Goal: Understand process/instructions: Learn how to perform a task or action

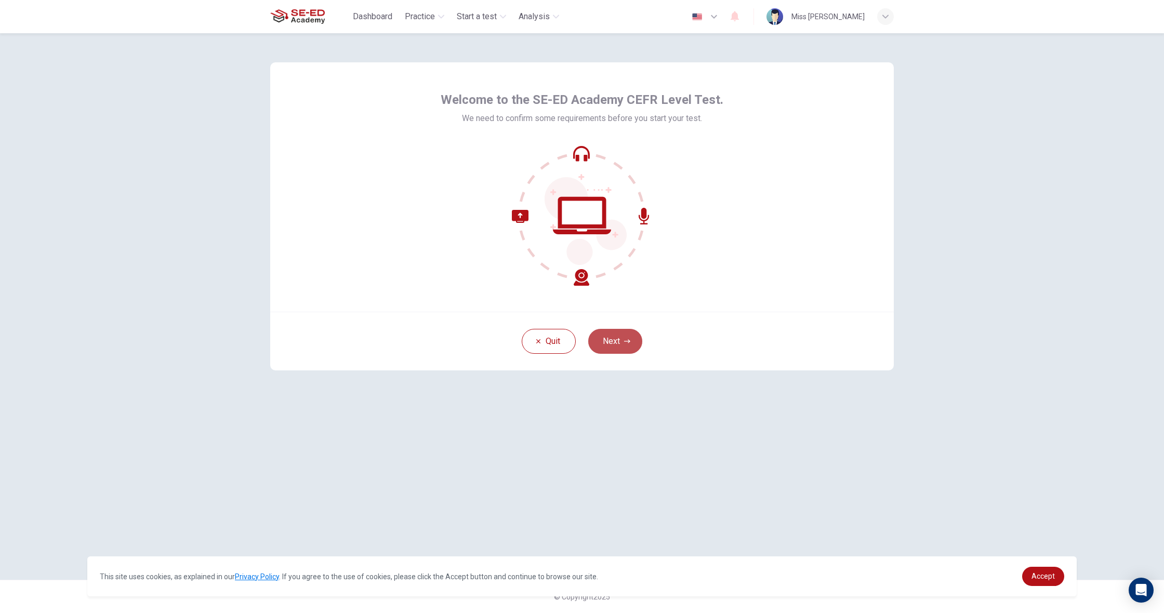
click at [631, 341] on button "Next" at bounding box center [615, 341] width 54 height 25
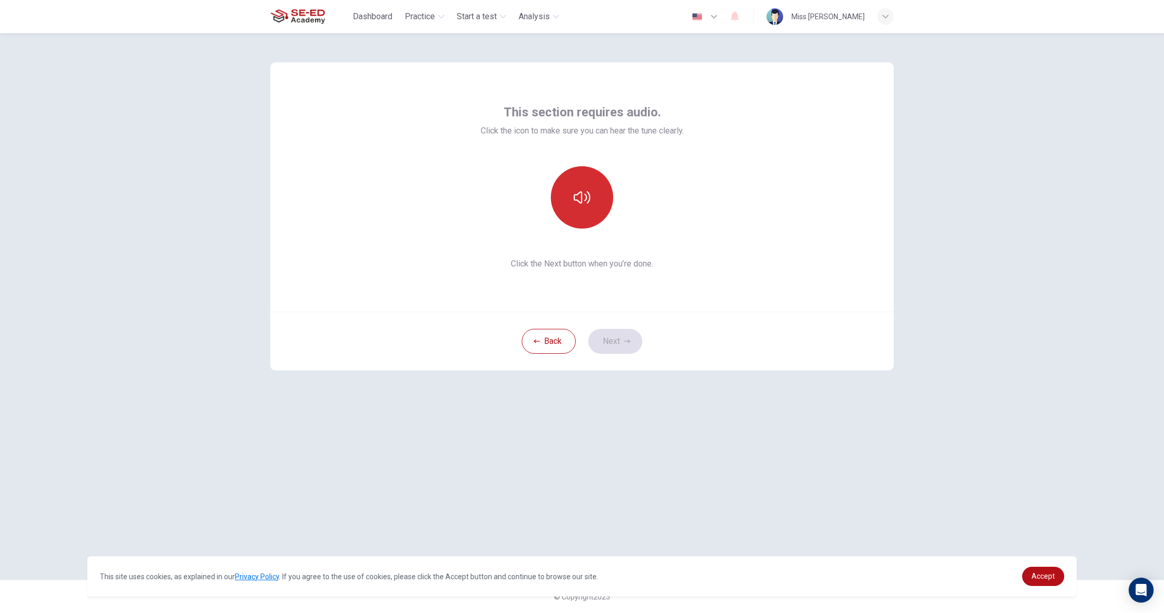
click at [566, 195] on button "button" at bounding box center [582, 197] width 62 height 62
click at [622, 345] on button "Next" at bounding box center [615, 341] width 54 height 25
click at [579, 203] on h6 "Record" at bounding box center [582, 207] width 23 height 12
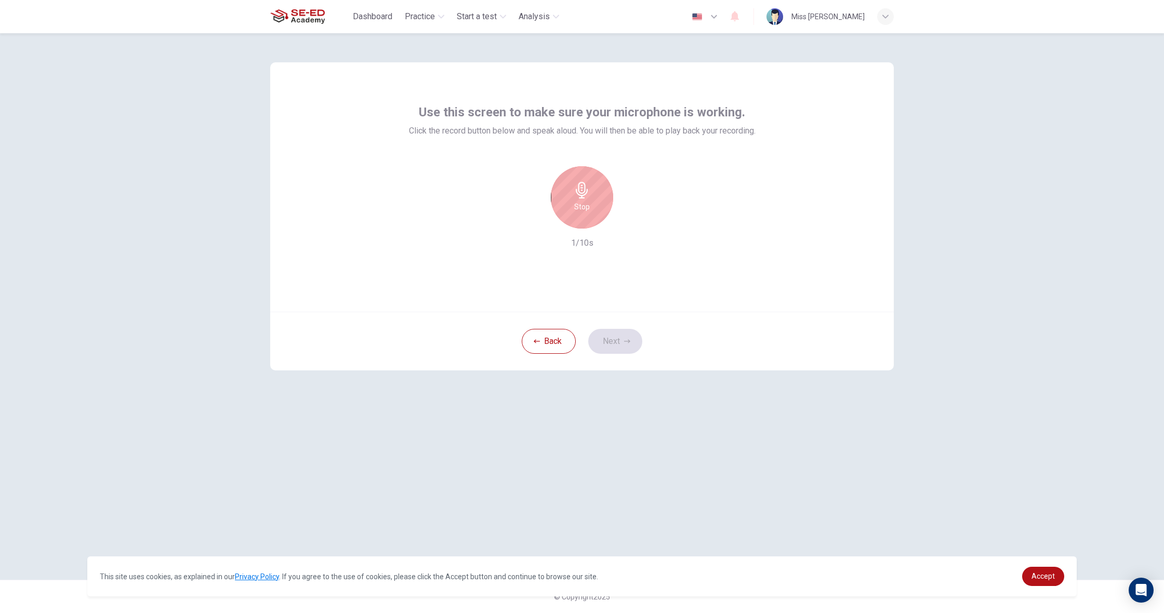
click at [579, 203] on h6 "Stop" at bounding box center [582, 207] width 16 height 12
click at [628, 216] on icon "button" at bounding box center [630, 220] width 10 height 10
click at [627, 336] on button "Next" at bounding box center [615, 341] width 54 height 25
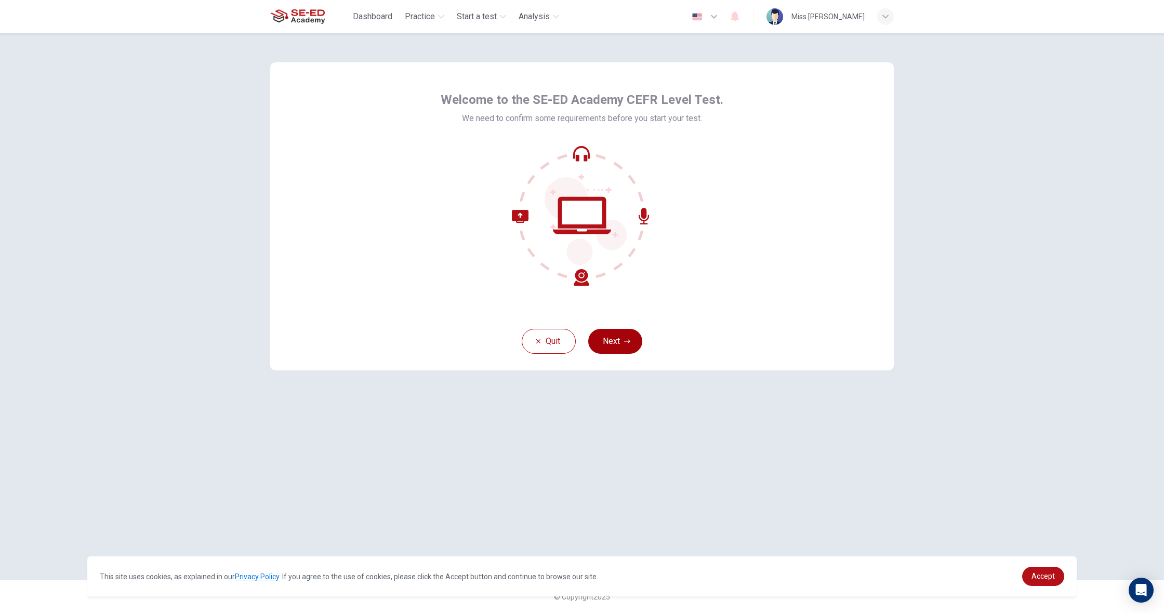
click at [635, 350] on button "Next" at bounding box center [615, 341] width 54 height 25
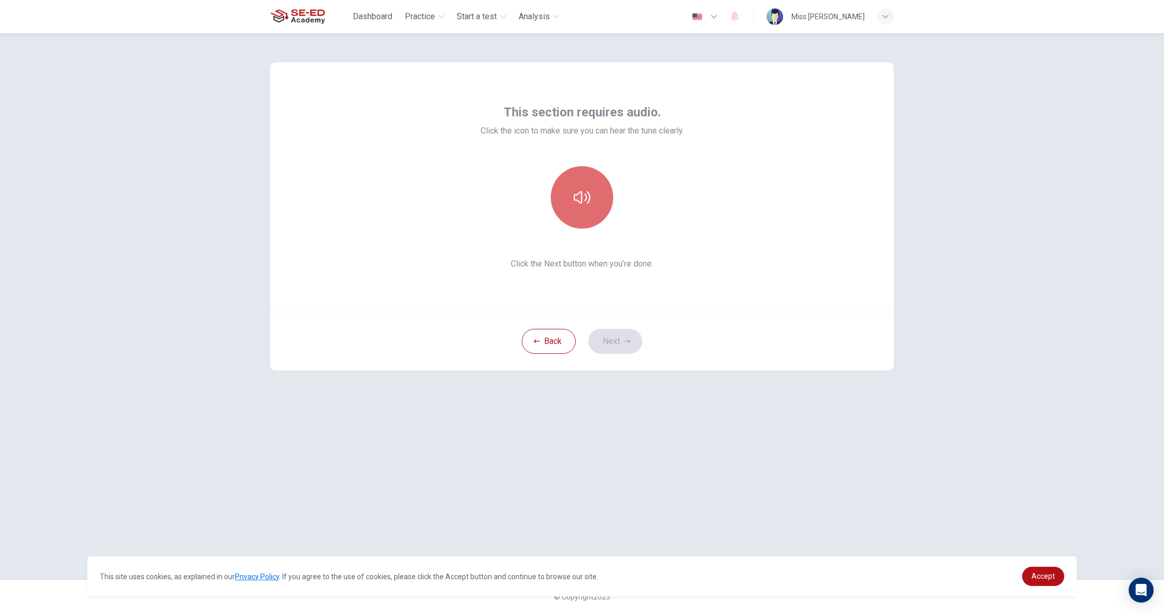
click at [562, 194] on button "button" at bounding box center [582, 197] width 62 height 62
click at [632, 344] on button "Next" at bounding box center [615, 341] width 54 height 25
click at [573, 195] on div "Record" at bounding box center [582, 197] width 62 height 62
drag, startPoint x: 555, startPoint y: 174, endPoint x: 561, endPoint y: 178, distance: 7.5
click at [557, 176] on div "Stop" at bounding box center [582, 197] width 112 height 62
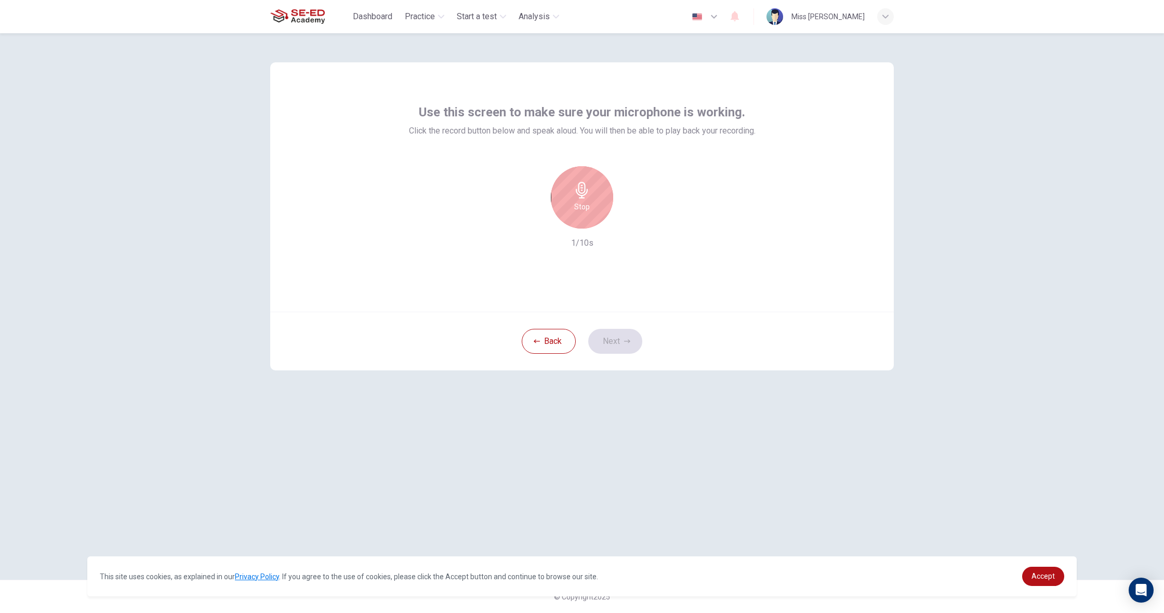
click at [565, 187] on div "Stop" at bounding box center [582, 197] width 62 height 62
click at [618, 337] on button "Next" at bounding box center [615, 341] width 54 height 25
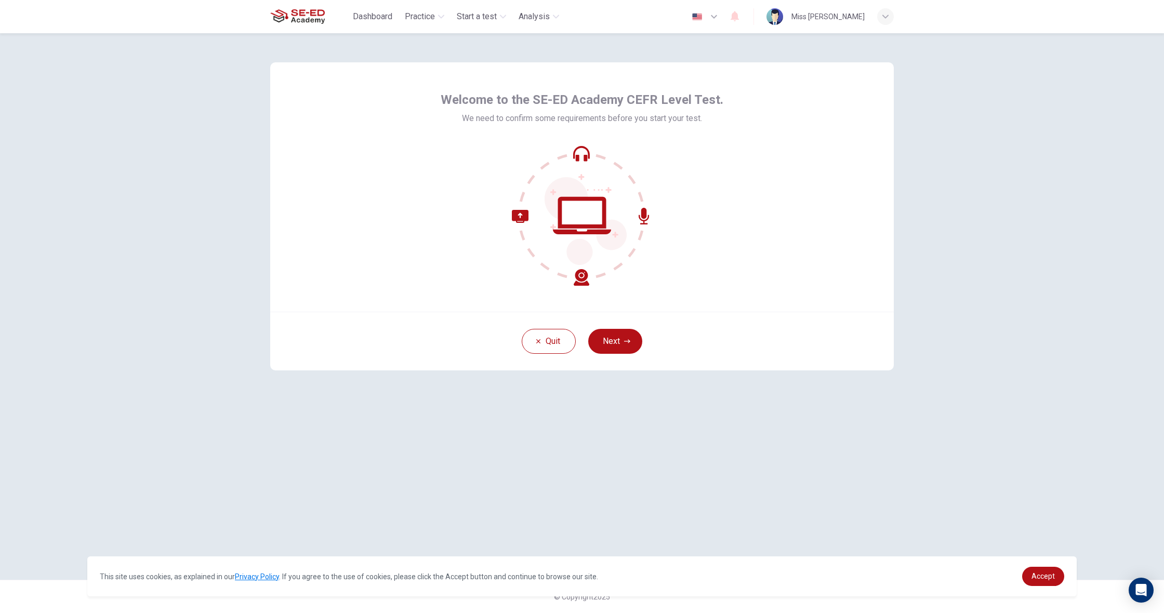
click at [1044, 190] on div "Welcome to the SE-ED Academy CEFR Level Test. We need to confirm some requireme…" at bounding box center [582, 323] width 1164 height 580
click at [633, 349] on button "Next" at bounding box center [615, 341] width 54 height 25
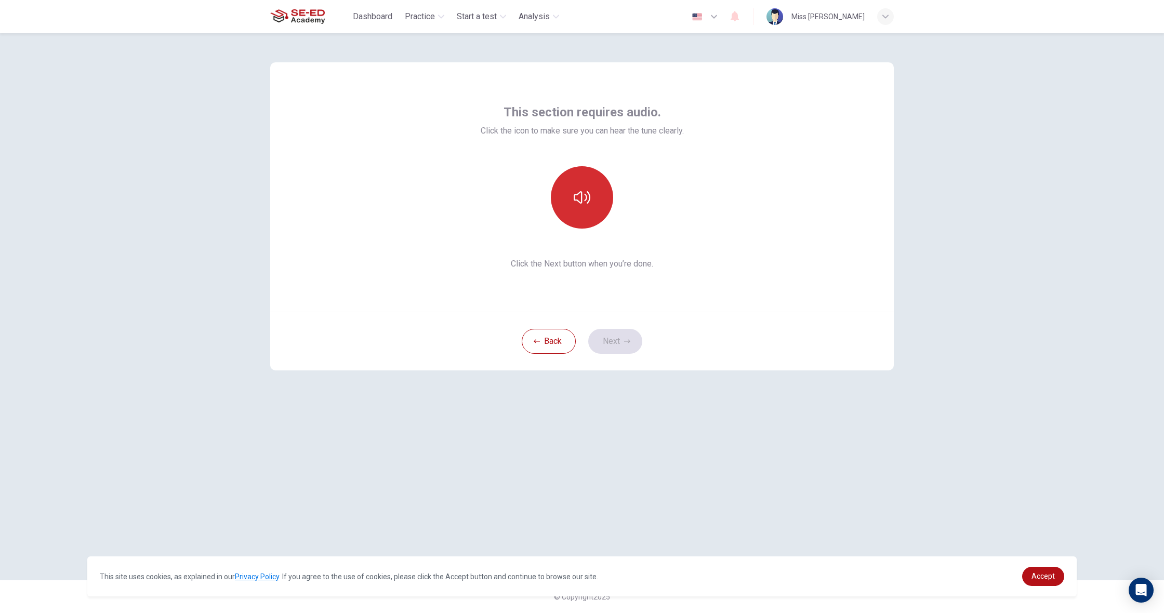
click at [576, 222] on button "button" at bounding box center [582, 197] width 62 height 62
drag, startPoint x: 578, startPoint y: 215, endPoint x: 578, endPoint y: 245, distance: 29.6
click at [578, 215] on button "button" at bounding box center [582, 197] width 62 height 62
click at [616, 336] on button "Next" at bounding box center [615, 341] width 54 height 25
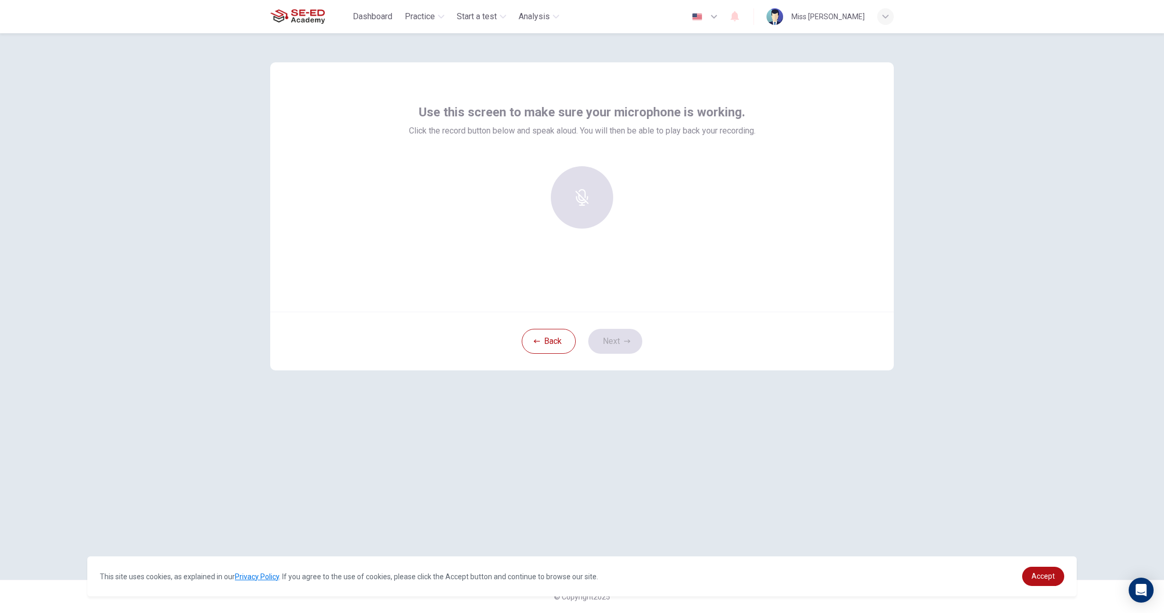
drag, startPoint x: 570, startPoint y: 204, endPoint x: 586, endPoint y: 226, distance: 27.1
click at [570, 204] on div at bounding box center [582, 197] width 112 height 62
click at [600, 249] on div "Record 0/10s" at bounding box center [582, 207] width 347 height 83
click at [598, 212] on div "Record" at bounding box center [582, 197] width 62 height 62
click at [595, 210] on div "Stop" at bounding box center [582, 197] width 62 height 62
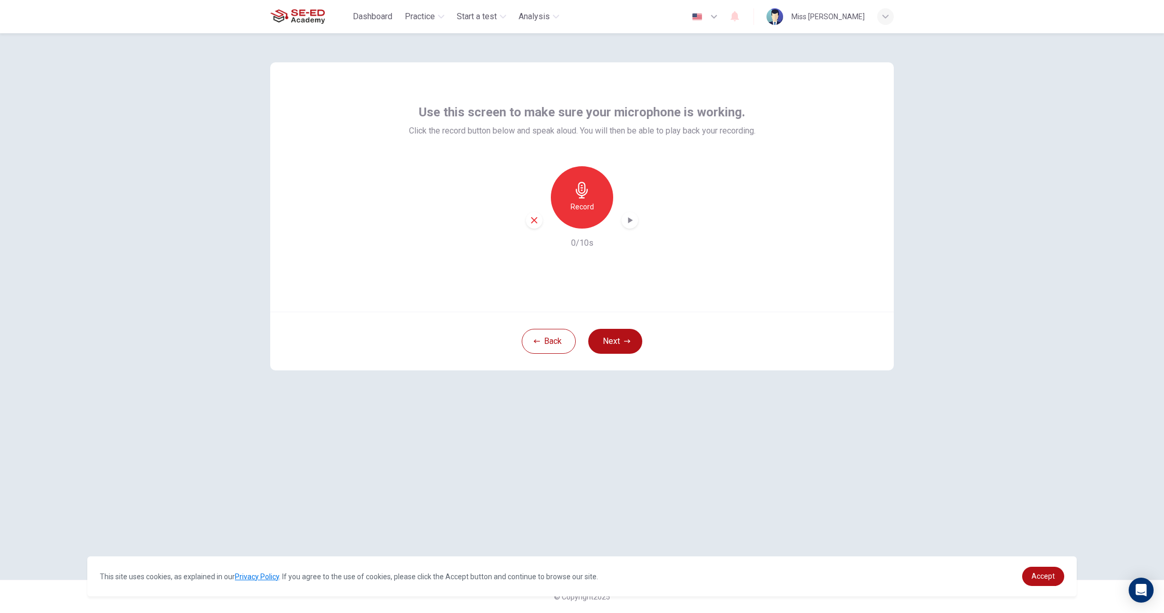
click at [624, 218] on div "button" at bounding box center [630, 220] width 17 height 17
click at [627, 336] on button "Next" at bounding box center [615, 341] width 54 height 25
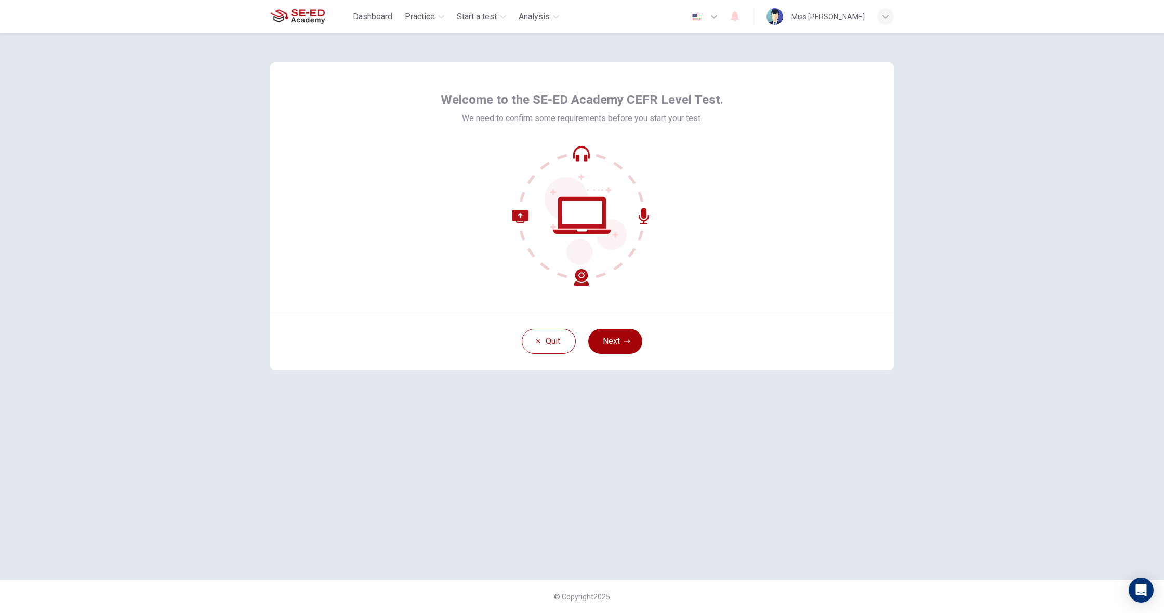
click at [600, 330] on button "Next" at bounding box center [615, 341] width 54 height 25
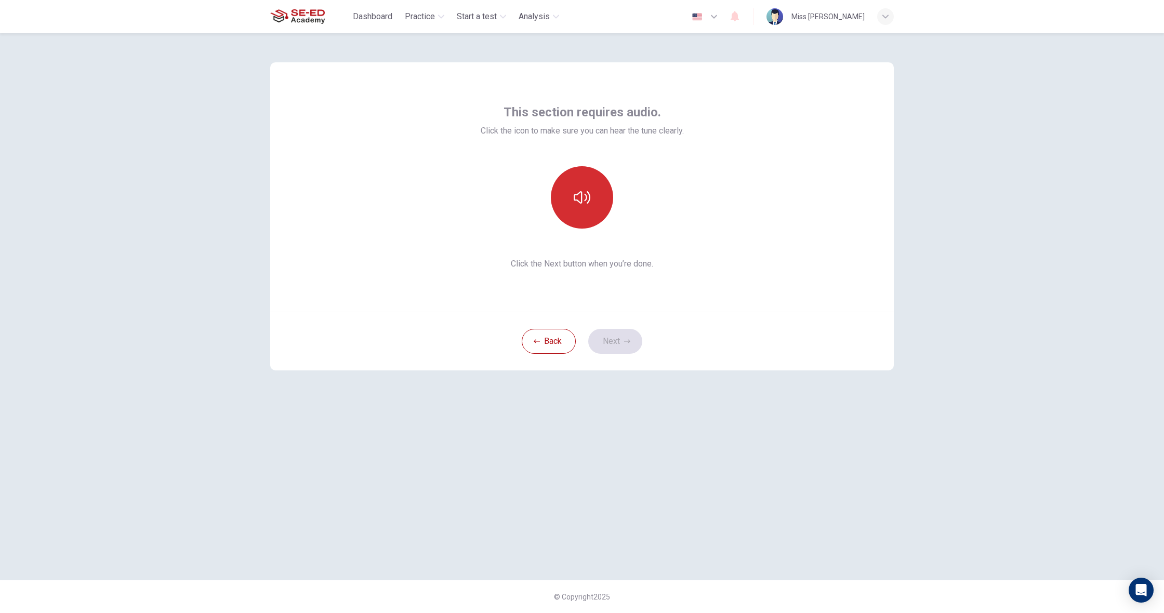
click at [592, 216] on button "button" at bounding box center [582, 197] width 62 height 62
click at [586, 214] on button "button" at bounding box center [582, 197] width 62 height 62
click at [606, 335] on button "Next" at bounding box center [615, 341] width 54 height 25
click at [572, 184] on div "Record" at bounding box center [582, 197] width 62 height 62
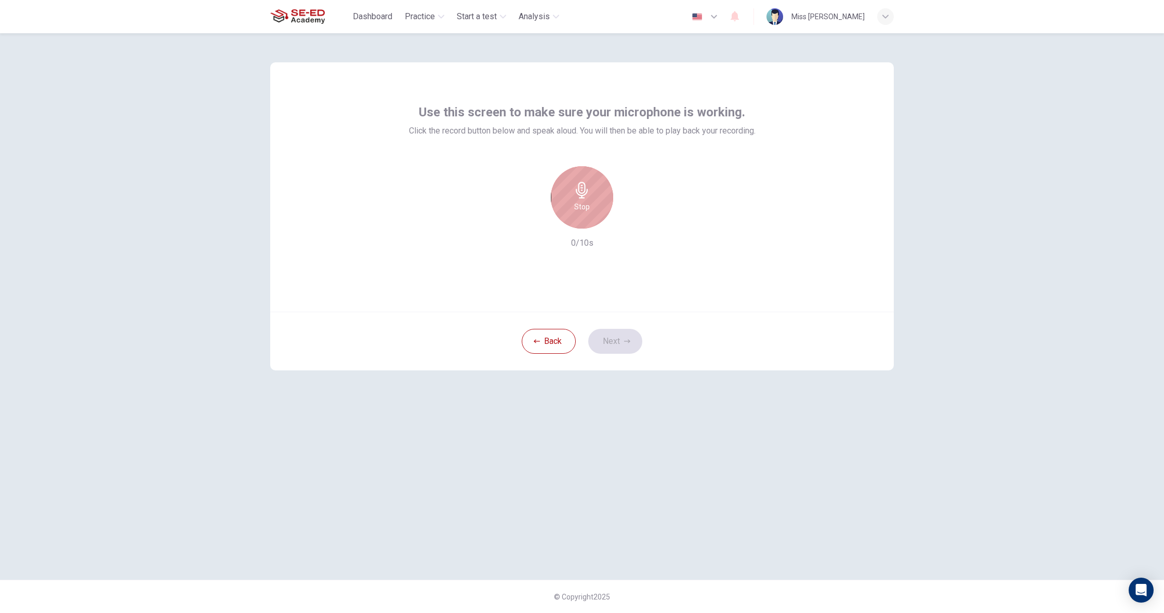
drag, startPoint x: 584, startPoint y: 195, endPoint x: 600, endPoint y: 233, distance: 41.2
click at [584, 195] on icon "button" at bounding box center [582, 190] width 12 height 17
drag, startPoint x: 627, startPoint y: 225, endPoint x: 627, endPoint y: 261, distance: 35.9
click at [627, 224] on icon "button" at bounding box center [630, 220] width 10 height 10
click at [605, 335] on button "Next" at bounding box center [615, 341] width 54 height 25
